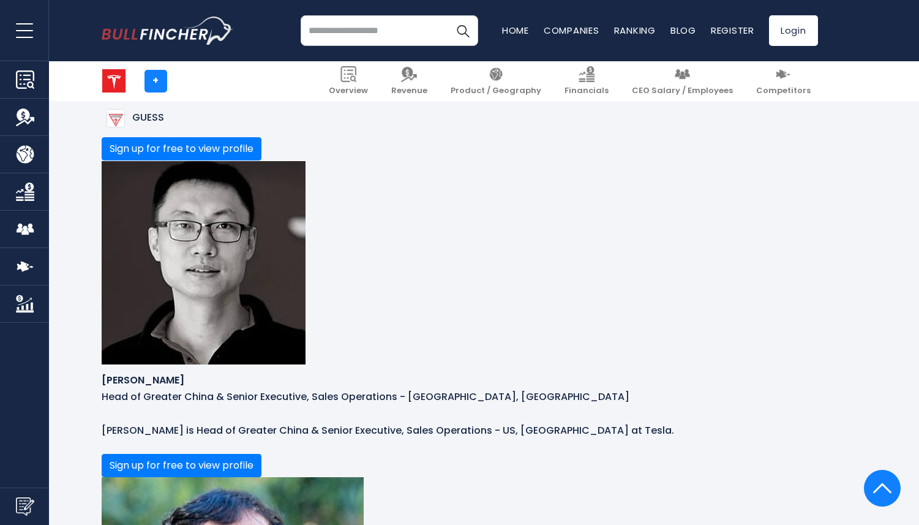
scroll to position [2332, 0]
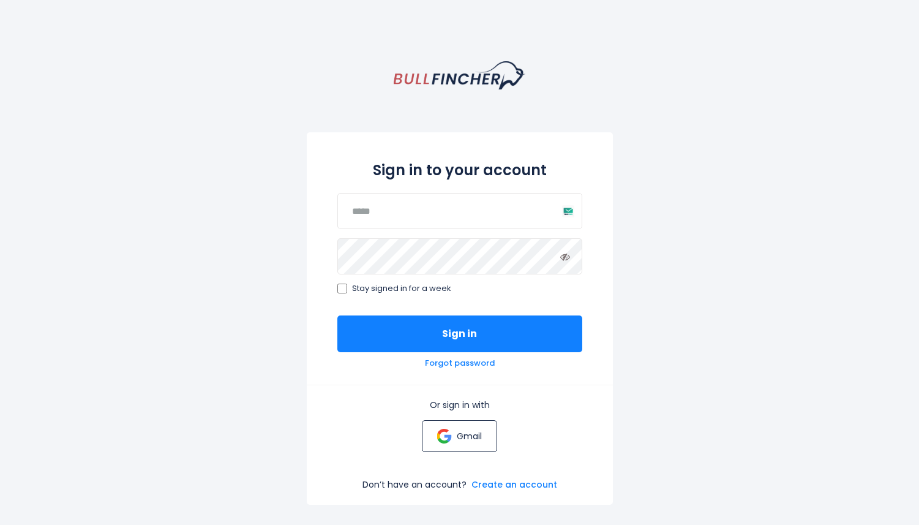
click at [460, 441] on p "Gmail" at bounding box center [469, 435] width 25 height 11
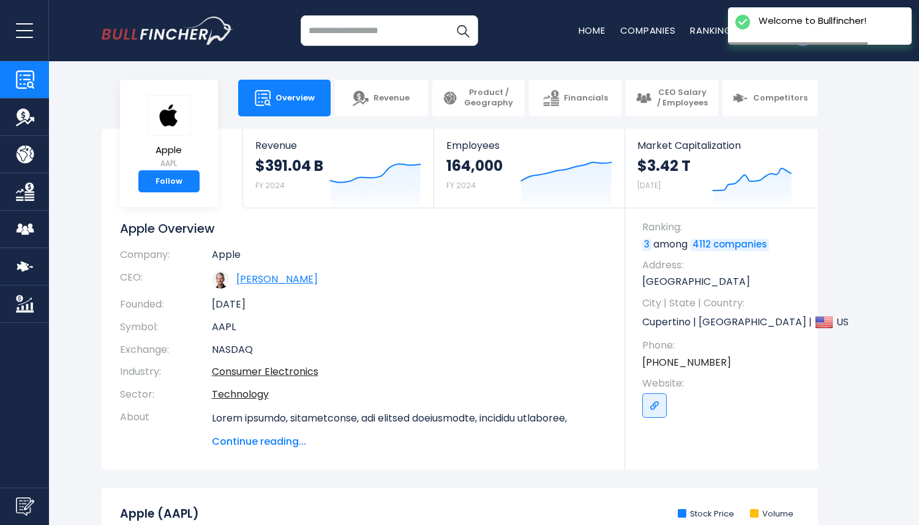
click at [294, 280] on link "Timothy D. Cook" at bounding box center [276, 279] width 81 height 14
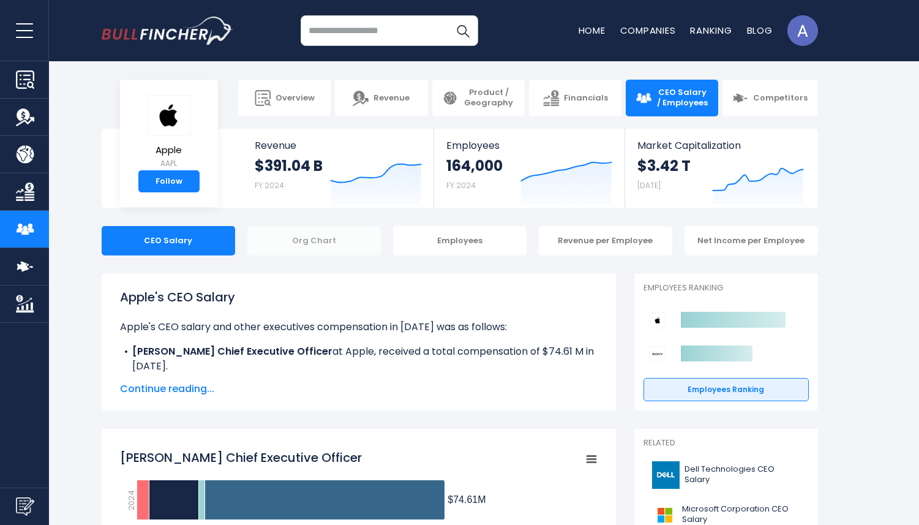
click at [310, 247] on div "Org Chart" at bounding box center [313, 240] width 133 height 29
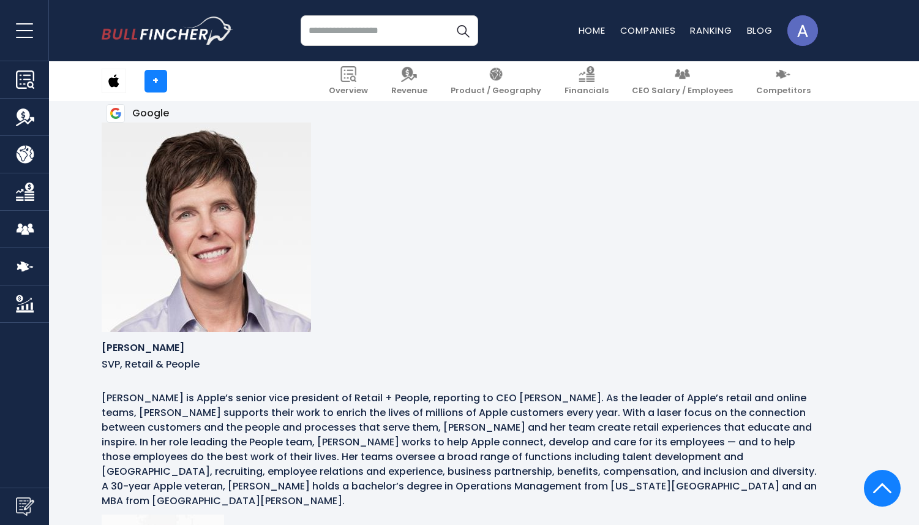
scroll to position [3095, 0]
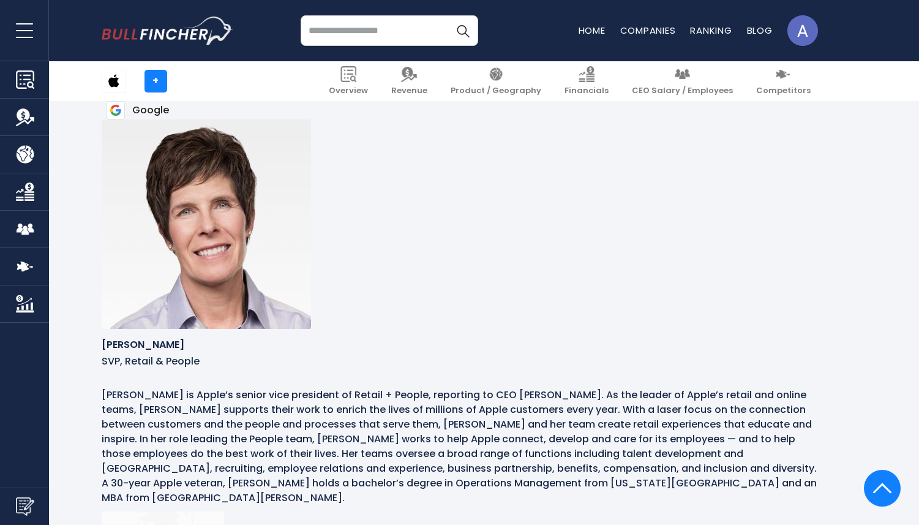
click at [183, 41] on img "Go to homepage" at bounding box center [168, 31] width 132 height 28
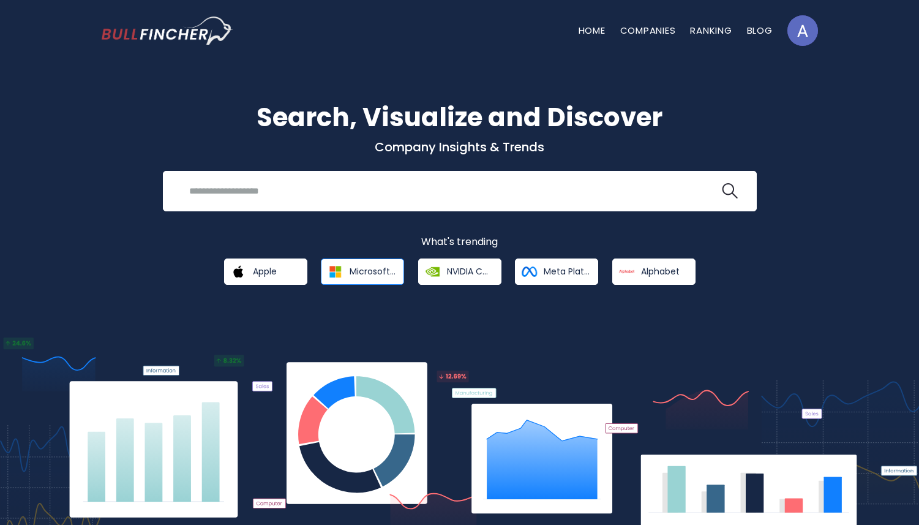
click at [378, 271] on span "Microsoft Corporation" at bounding box center [373, 271] width 46 height 11
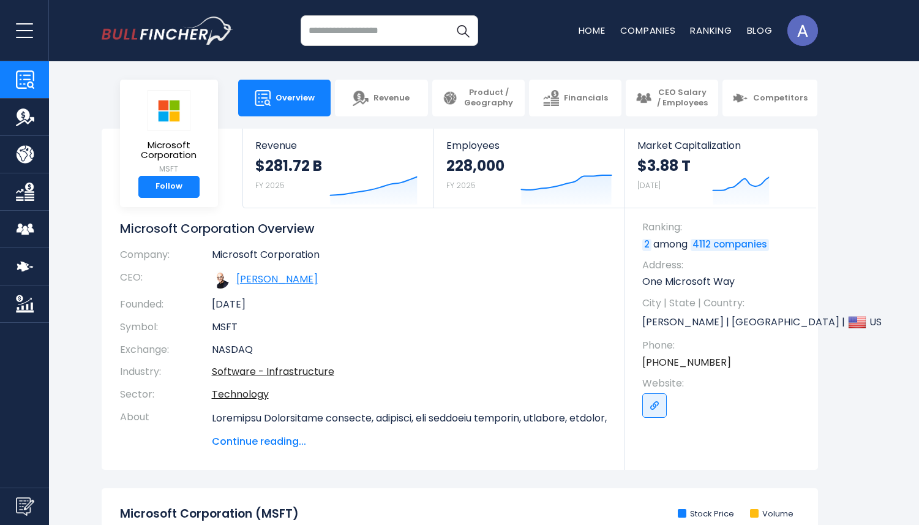
click at [291, 282] on link "[PERSON_NAME]" at bounding box center [276, 279] width 81 height 14
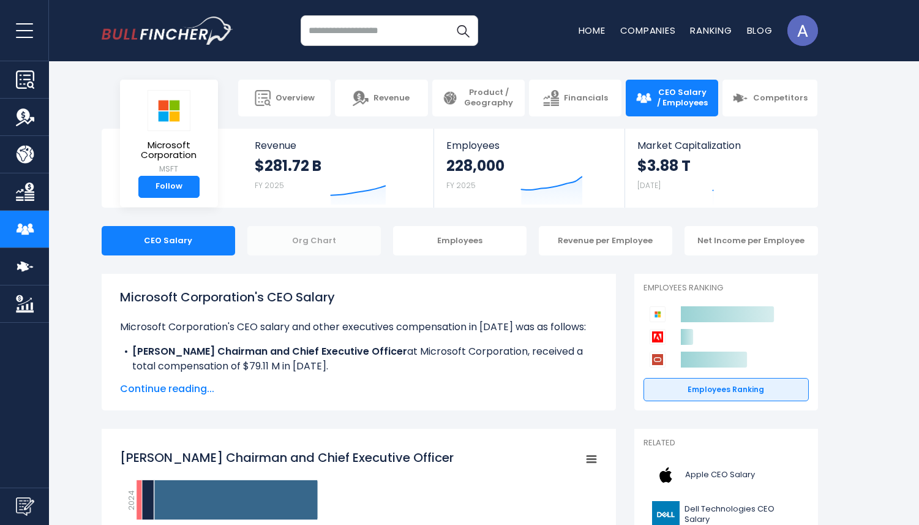
click at [338, 241] on div "Org Chart" at bounding box center [313, 240] width 133 height 29
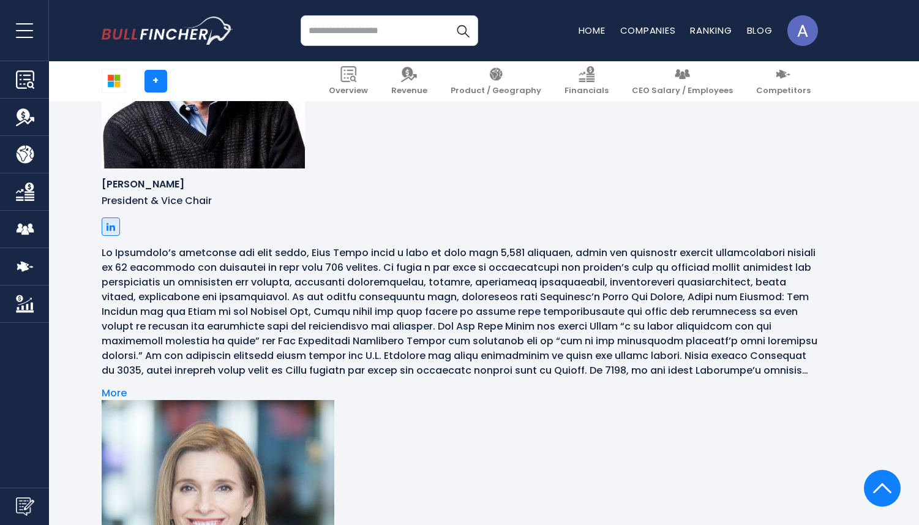
scroll to position [4715, 0]
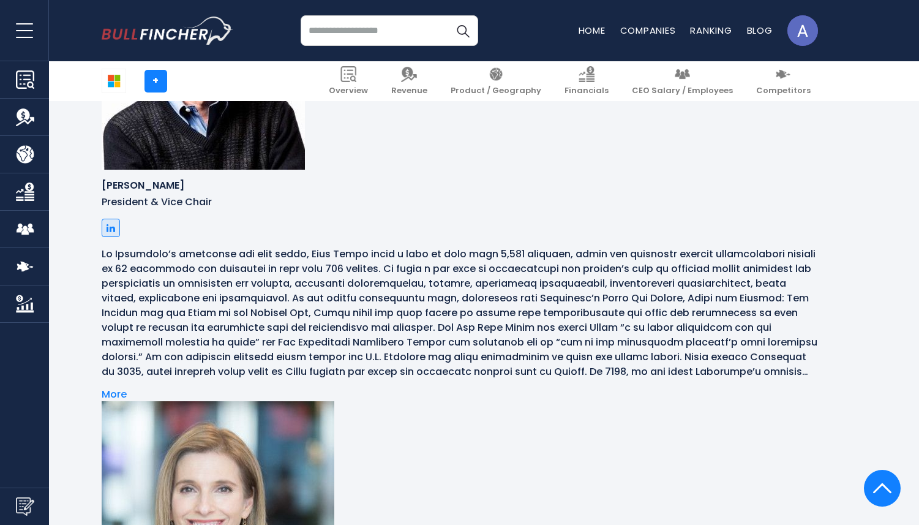
click at [155, 34] on img "Go to homepage" at bounding box center [168, 31] width 132 height 28
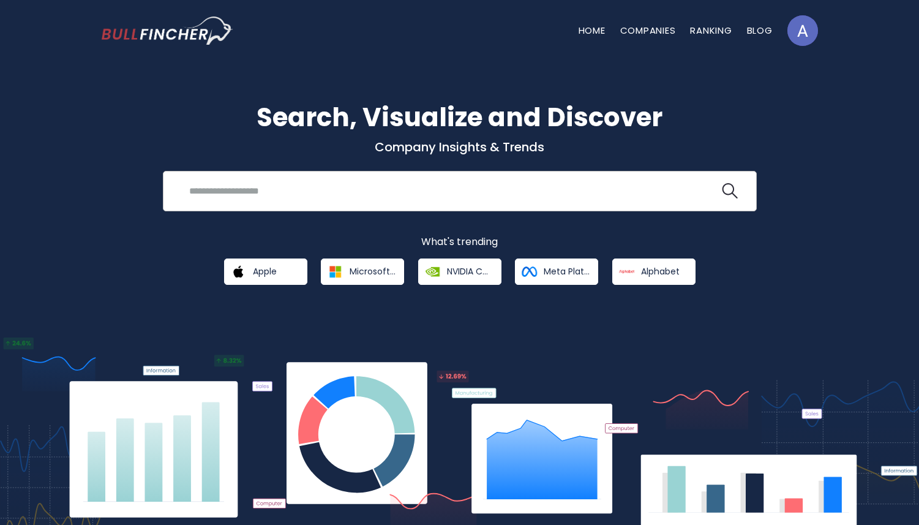
click at [337, 190] on input "search" at bounding box center [451, 190] width 538 height 23
paste input "****"
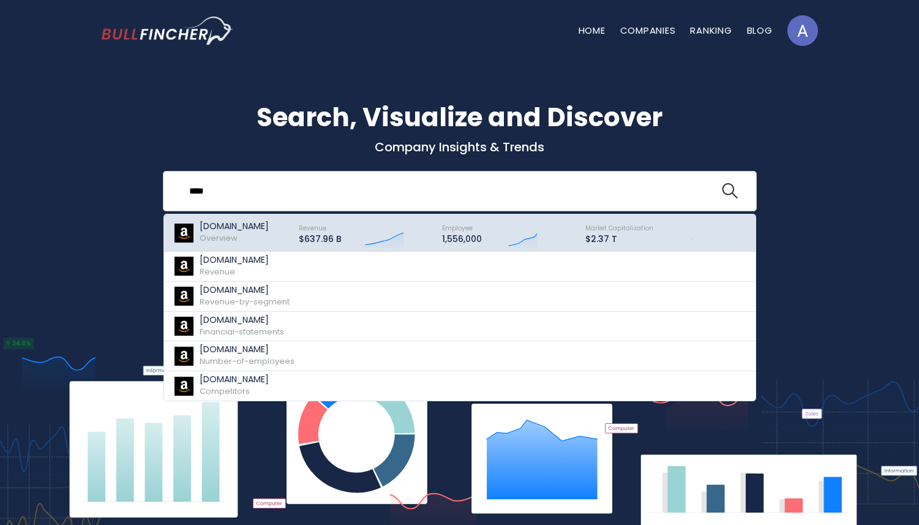
type input "****"
click at [283, 233] on div "Amazon.com Overview" at bounding box center [230, 232] width 114 height 31
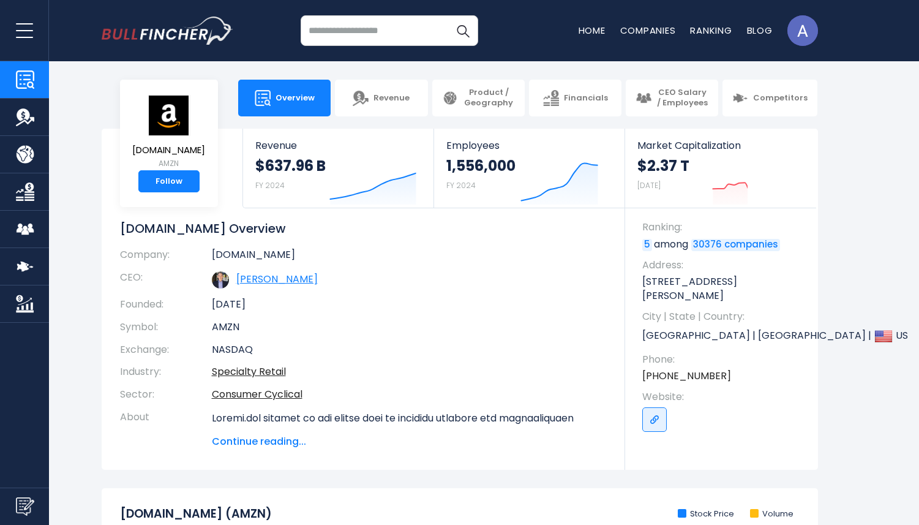
click at [280, 276] on link "Andrew R. Jassy" at bounding box center [276, 279] width 81 height 14
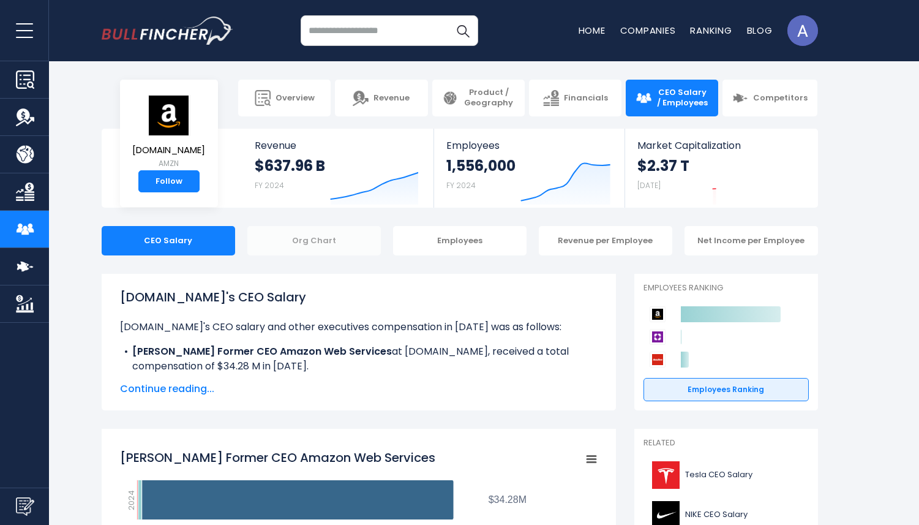
click at [299, 236] on div "Org Chart" at bounding box center [313, 240] width 133 height 29
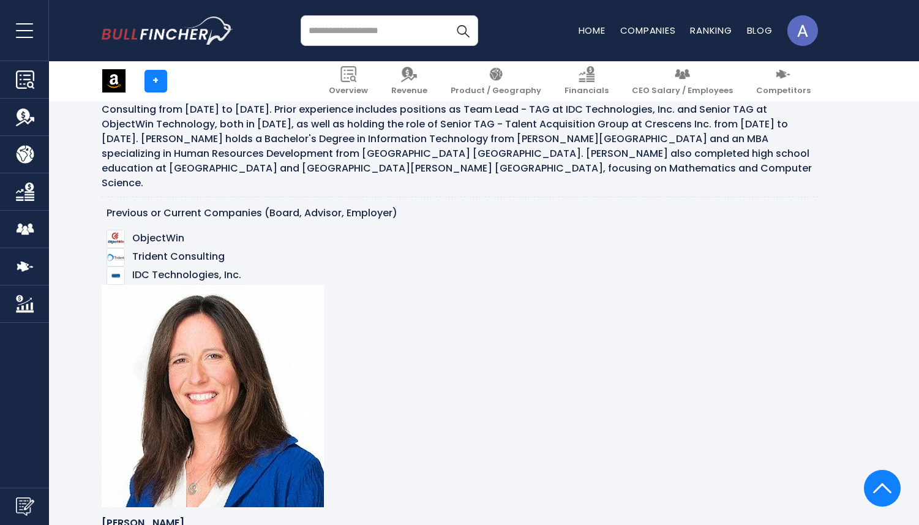
scroll to position [4558, 0]
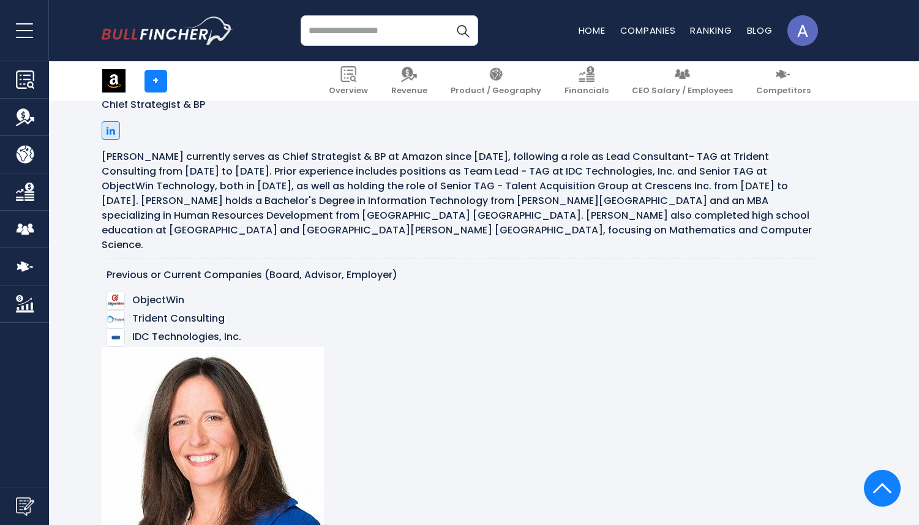
click at [402, 36] on input "search" at bounding box center [390, 30] width 178 height 31
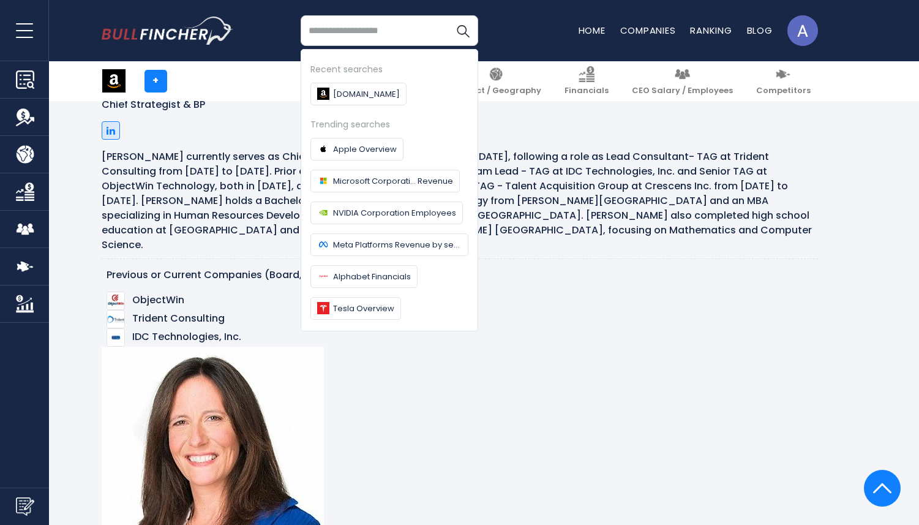
paste input "**********"
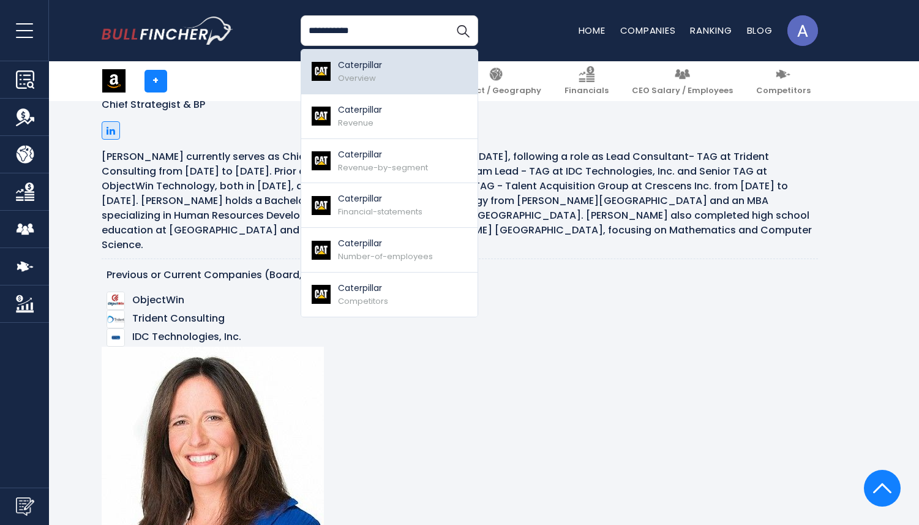
type input "**********"
click at [372, 70] on p "Caterpillar" at bounding box center [360, 65] width 44 height 13
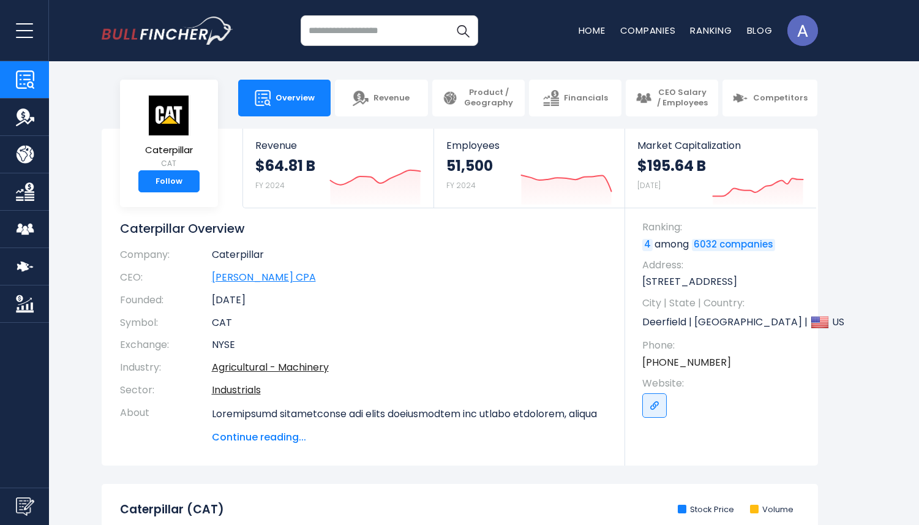
click at [269, 276] on link "Joseph E. Creed CPA" at bounding box center [264, 277] width 104 height 14
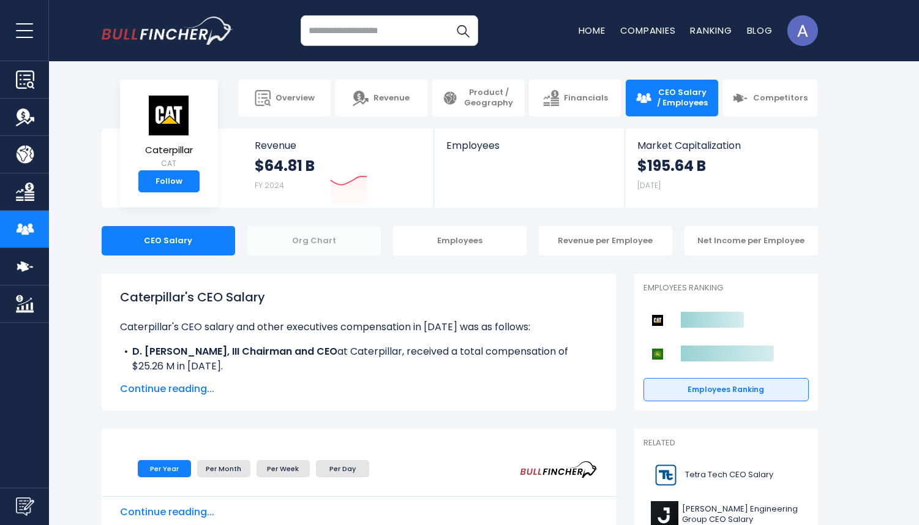
click at [325, 243] on div "Org Chart" at bounding box center [313, 240] width 133 height 29
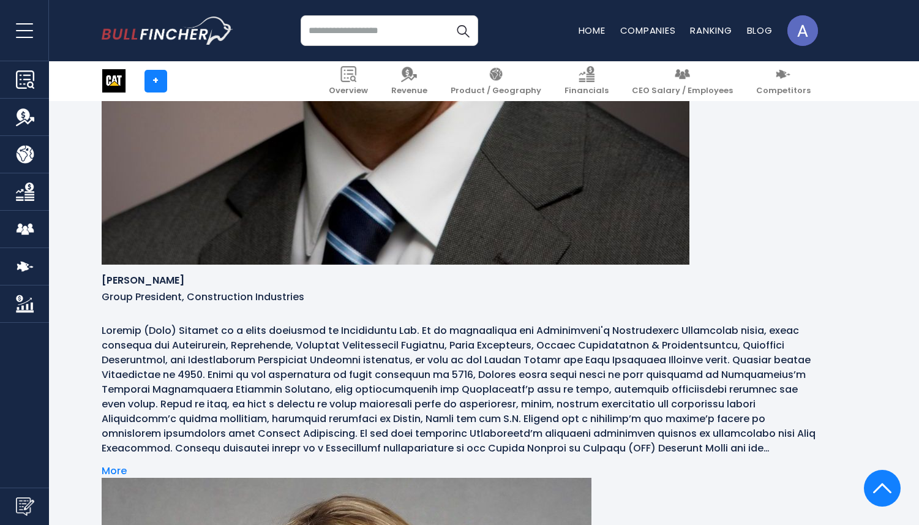
scroll to position [6921, 0]
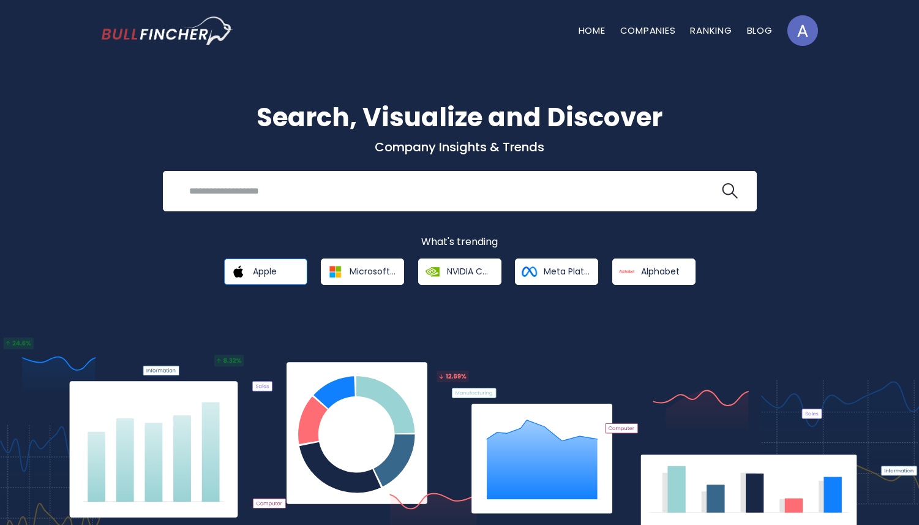
click at [275, 264] on link "Apple" at bounding box center [265, 271] width 83 height 26
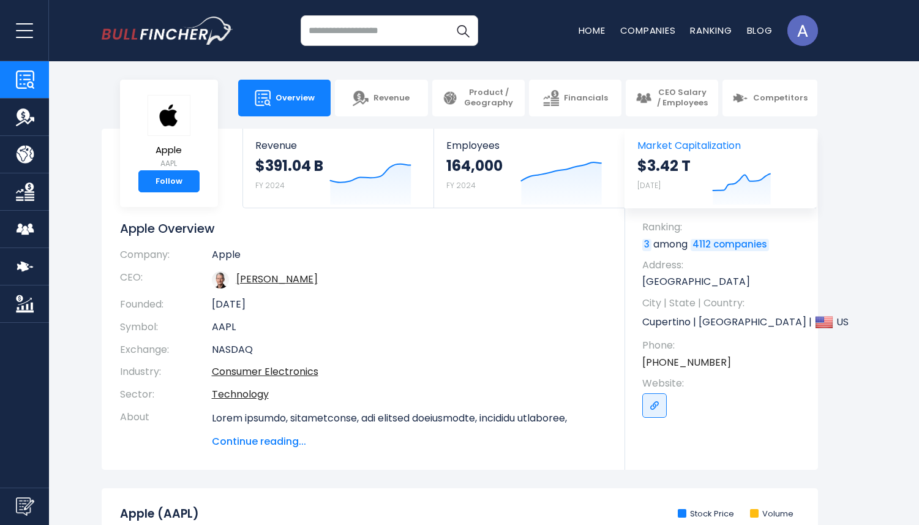
click at [705, 171] on div "$3.42 T Aug 08, 2025 Created with Highcharts 12.1.2" at bounding box center [720, 181] width 167 height 51
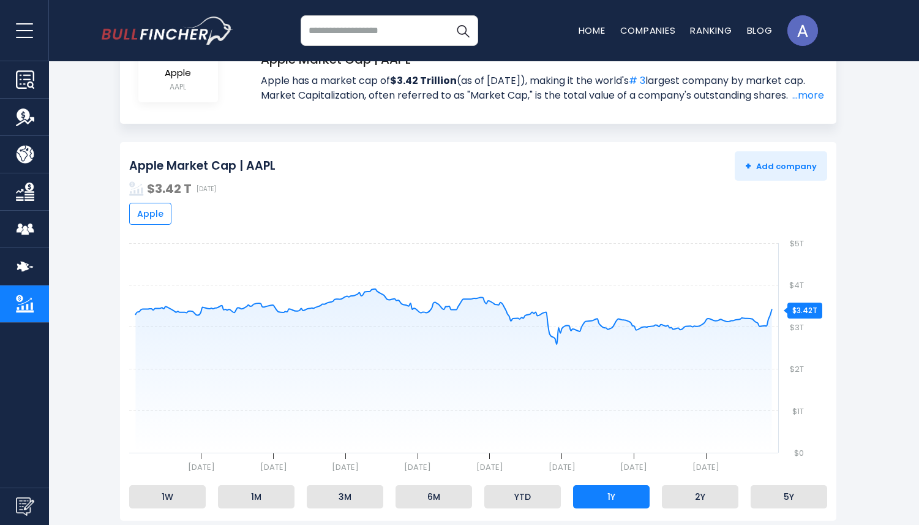
scroll to position [75, 0]
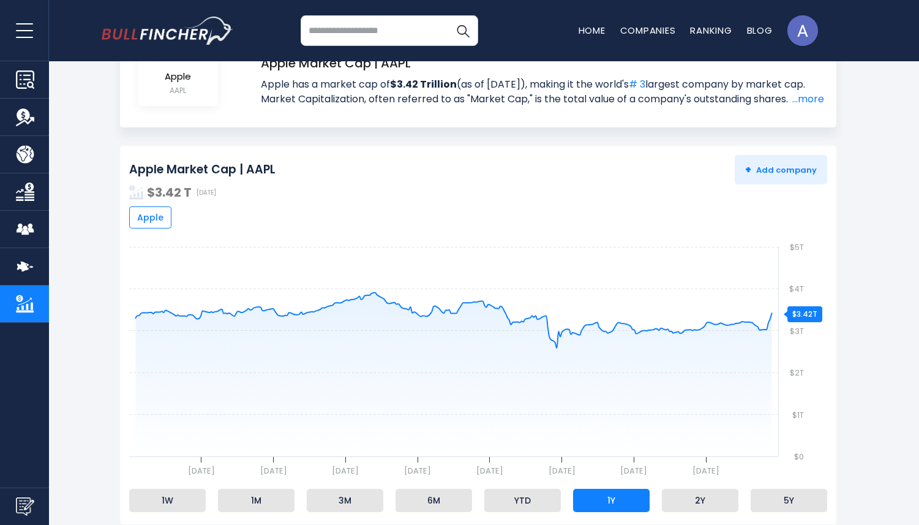
click at [187, 31] on img "Go to homepage" at bounding box center [168, 31] width 132 height 28
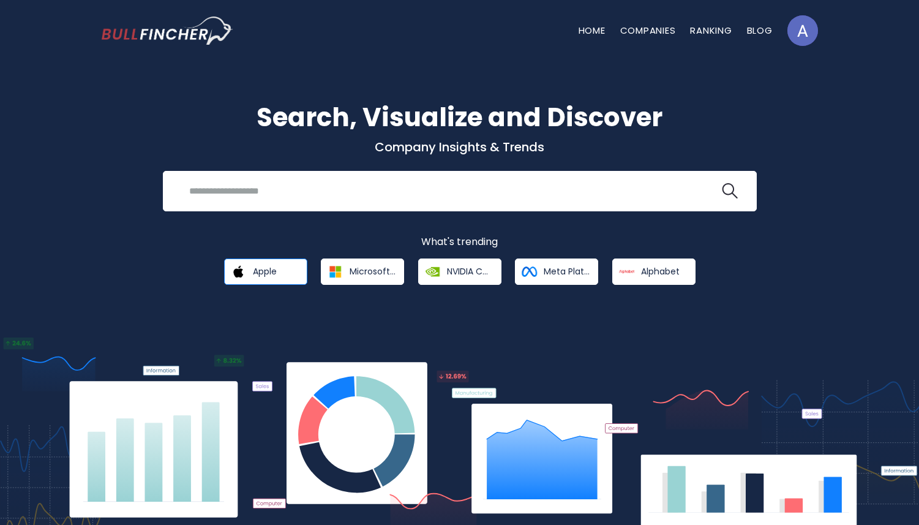
click at [271, 274] on span "Apple" at bounding box center [265, 271] width 24 height 11
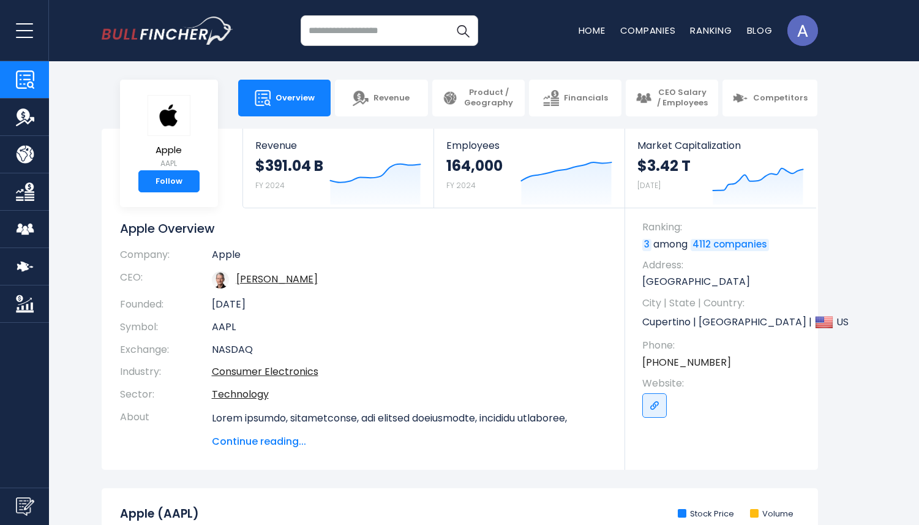
click at [20, 80] on img "Company Overview" at bounding box center [25, 79] width 18 height 18
click at [17, 83] on img "Company Overview" at bounding box center [25, 79] width 18 height 18
click at [23, 28] on button "open menu" at bounding box center [24, 30] width 49 height 61
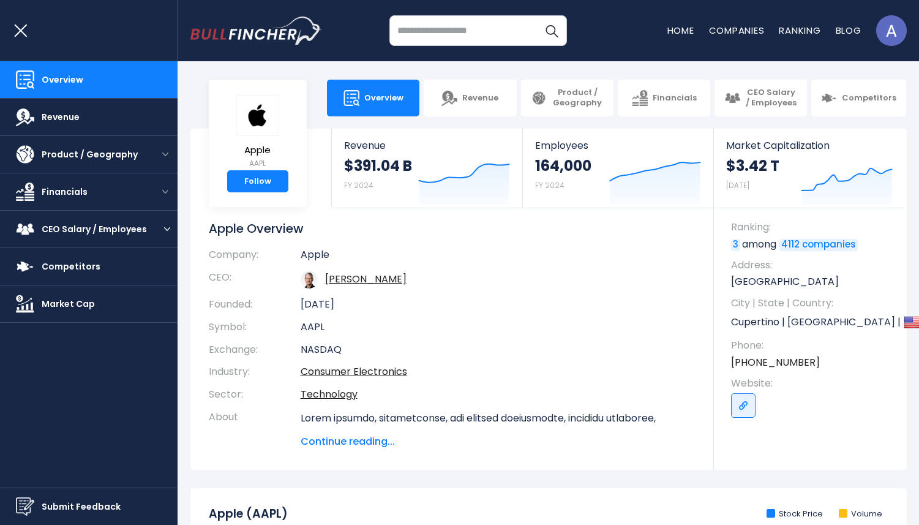
click at [162, 228] on button "open menu" at bounding box center [167, 229] width 21 height 6
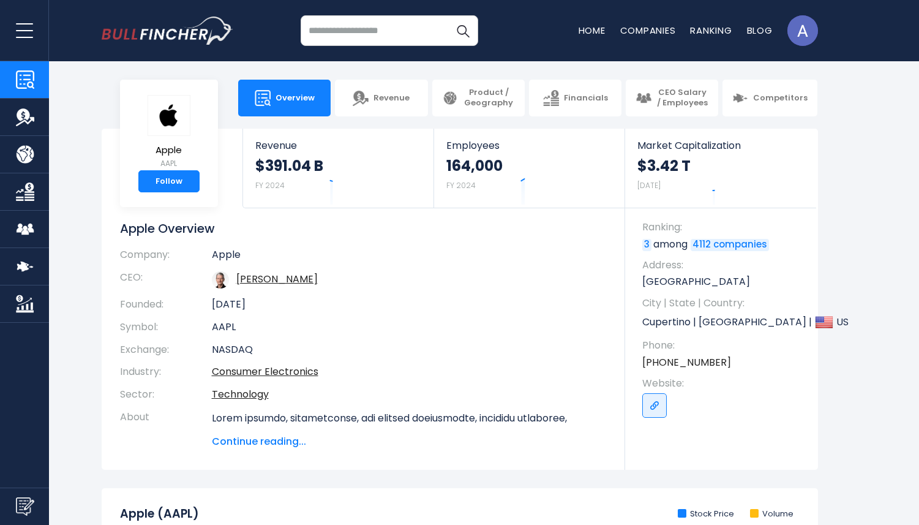
click at [29, 27] on button "open menu" at bounding box center [24, 30] width 49 height 61
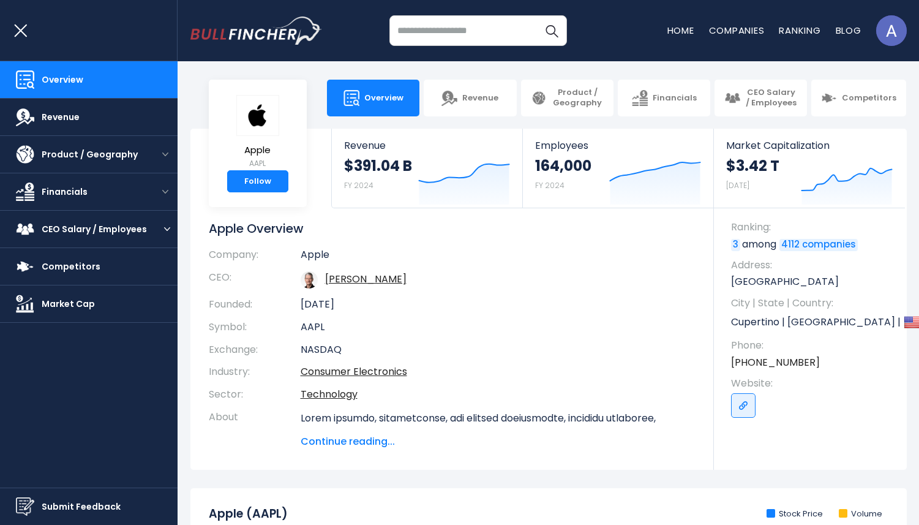
click at [157, 230] on button "open menu" at bounding box center [167, 229] width 21 height 6
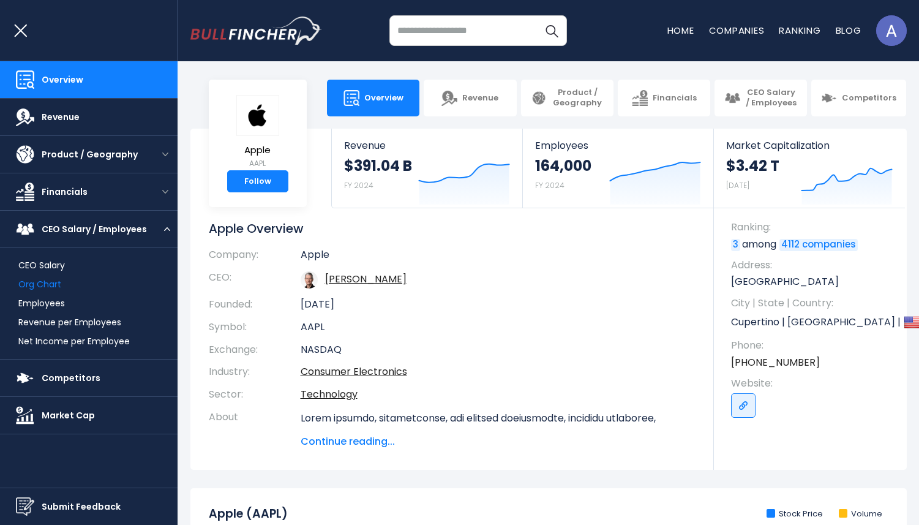
click at [46, 282] on link "Org Chart" at bounding box center [39, 284] width 43 height 13
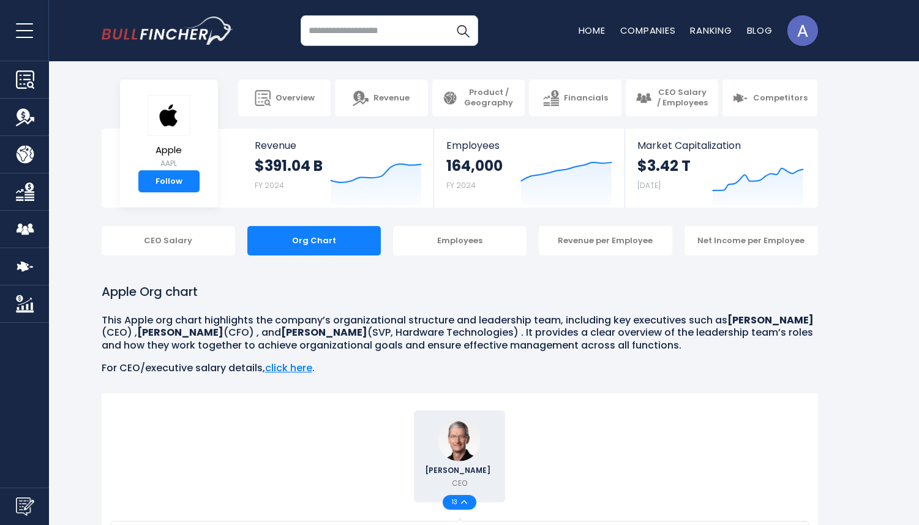
click at [28, 31] on button "open menu" at bounding box center [24, 30] width 49 height 61
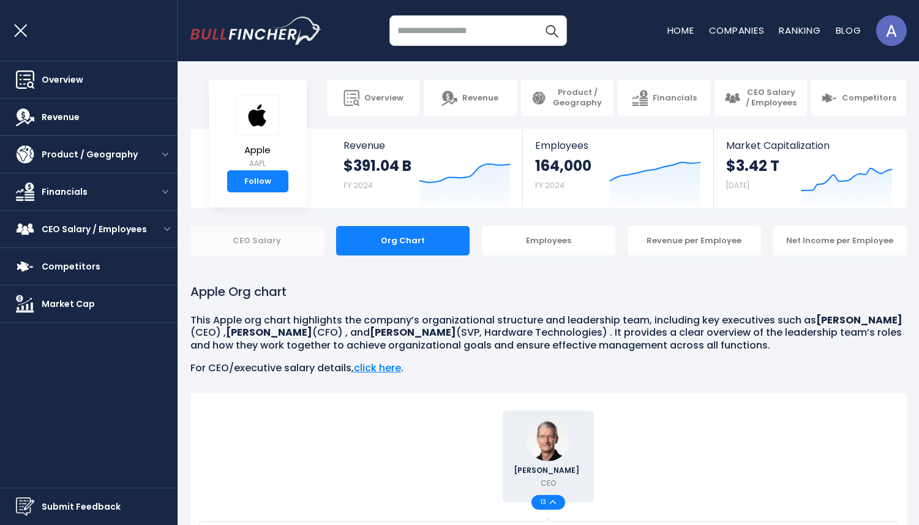
click at [256, 234] on div "CEO Salary" at bounding box center [256, 240] width 133 height 29
